Goal: Task Accomplishment & Management: Use online tool/utility

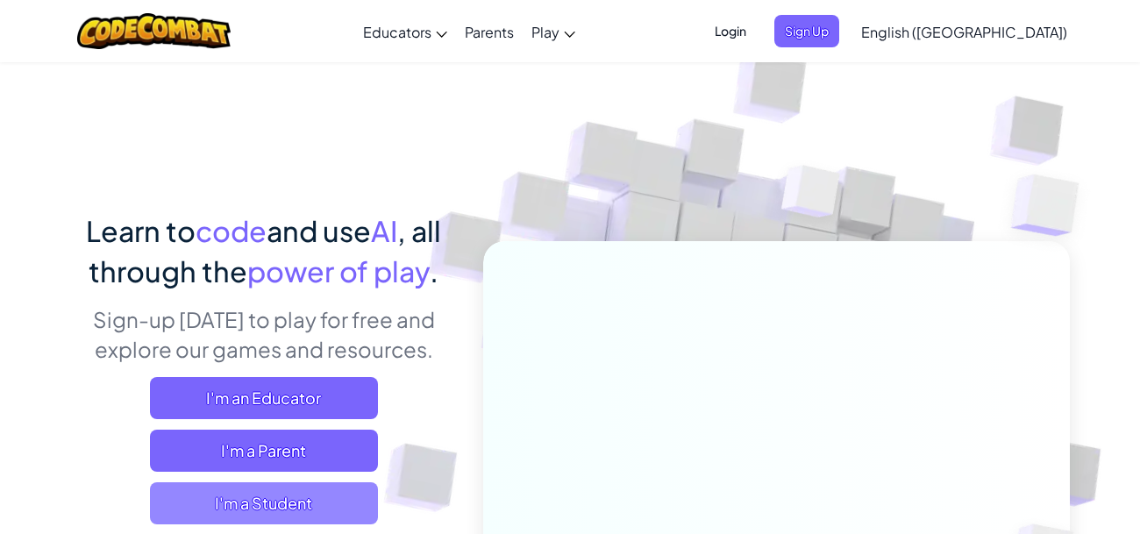
click at [304, 489] on span "I'm a Student" at bounding box center [264, 503] width 228 height 42
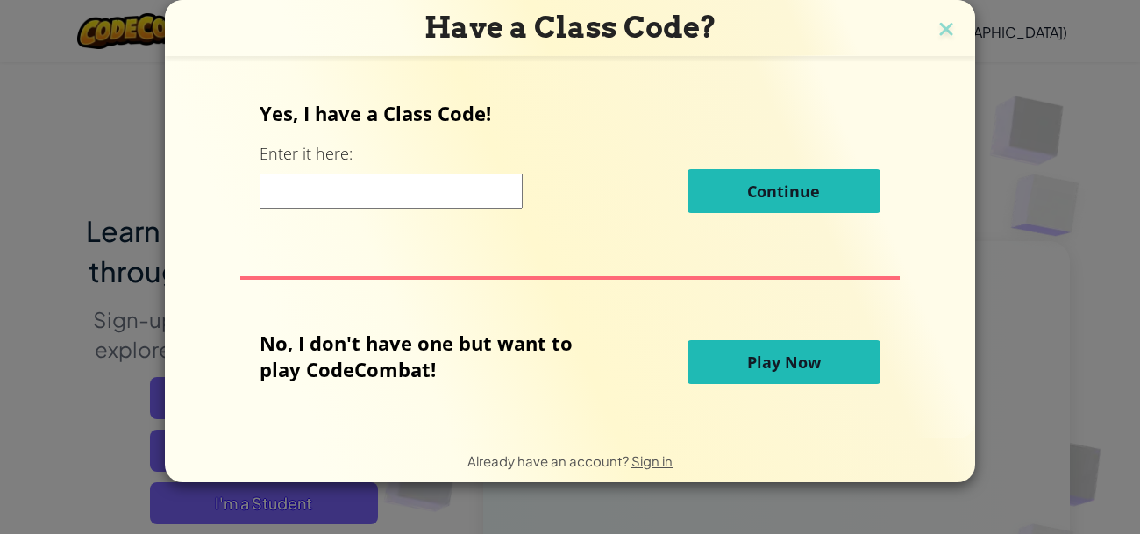
click at [836, 351] on button "Play Now" at bounding box center [783, 362] width 193 height 44
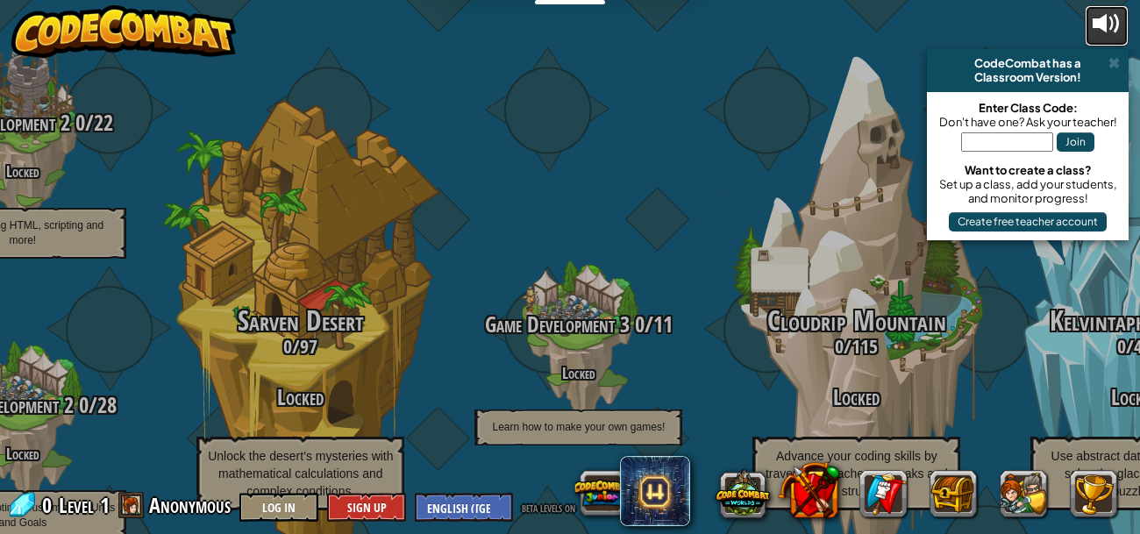
click at [1101, 34] on div at bounding box center [1106, 24] width 28 height 28
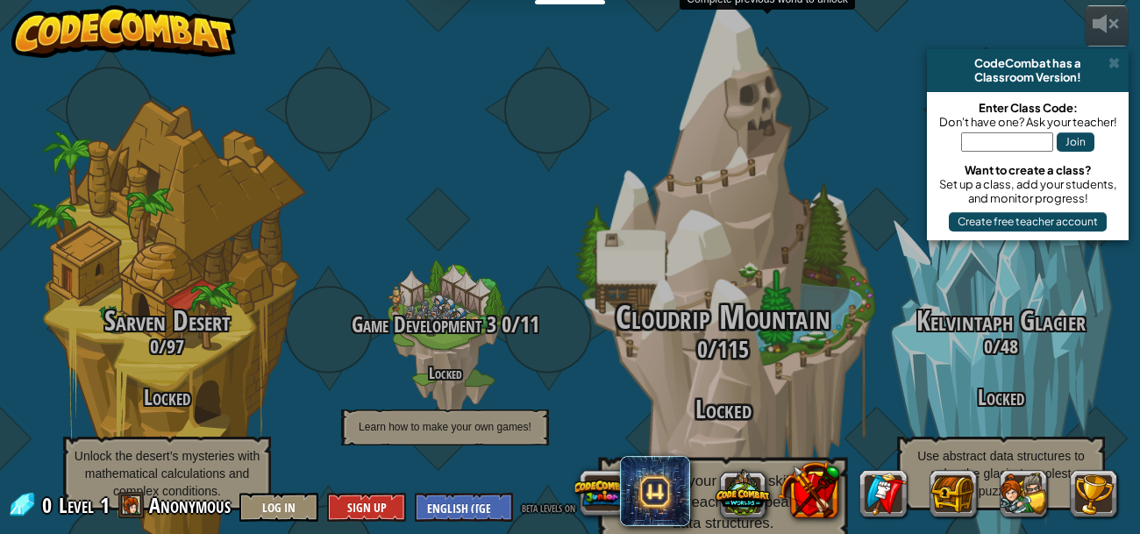
click at [721, 295] on span "Cloudrip Mountain" at bounding box center [722, 318] width 215 height 46
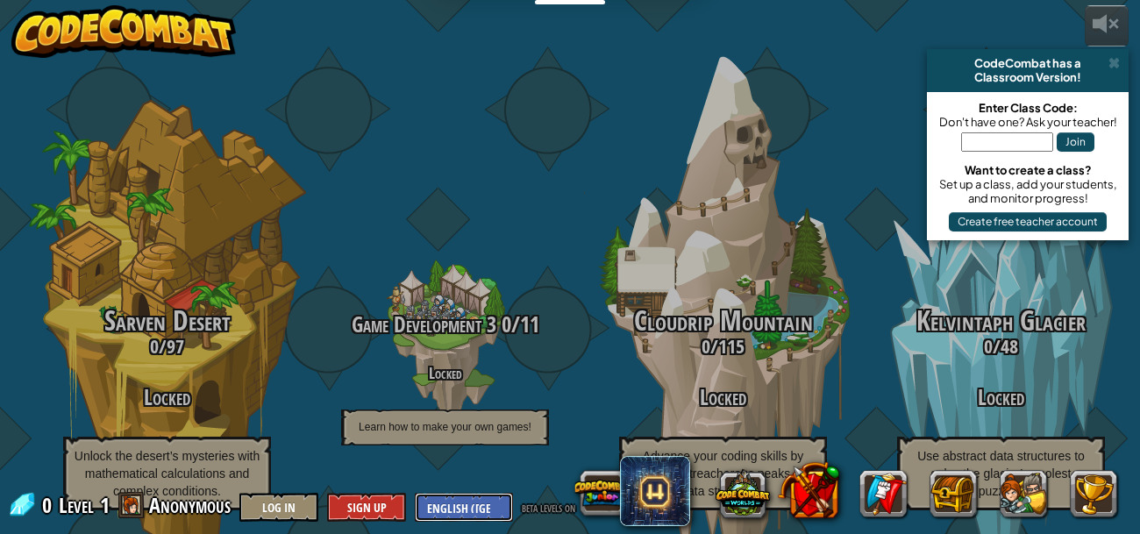
click at [463, 501] on select "English ([GEOGRAPHIC_DATA]) English ([GEOGRAPHIC_DATA]) 简体中文 繁體中文 русский españ…" at bounding box center [464, 507] width 98 height 29
click at [452, 505] on select "English ([GEOGRAPHIC_DATA]) English ([GEOGRAPHIC_DATA]) 简体中文 繁體中文 русский españ…" at bounding box center [464, 507] width 98 height 29
